Goal: Transaction & Acquisition: Purchase product/service

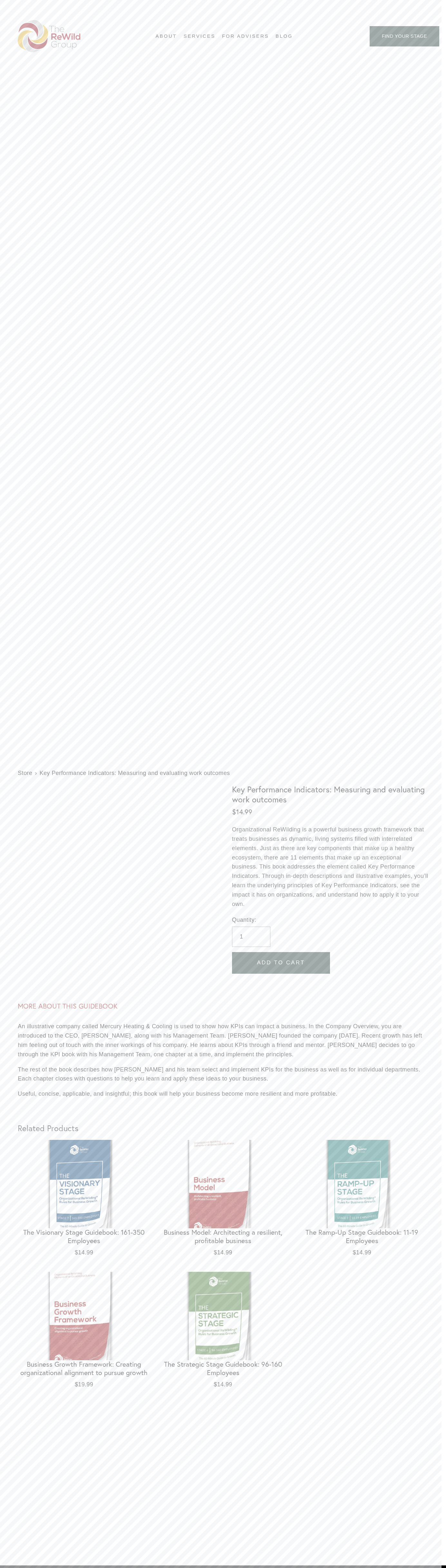
click at [0, 0] on icon at bounding box center [0, 0] width 0 height 0
